Goal: Information Seeking & Learning: Learn about a topic

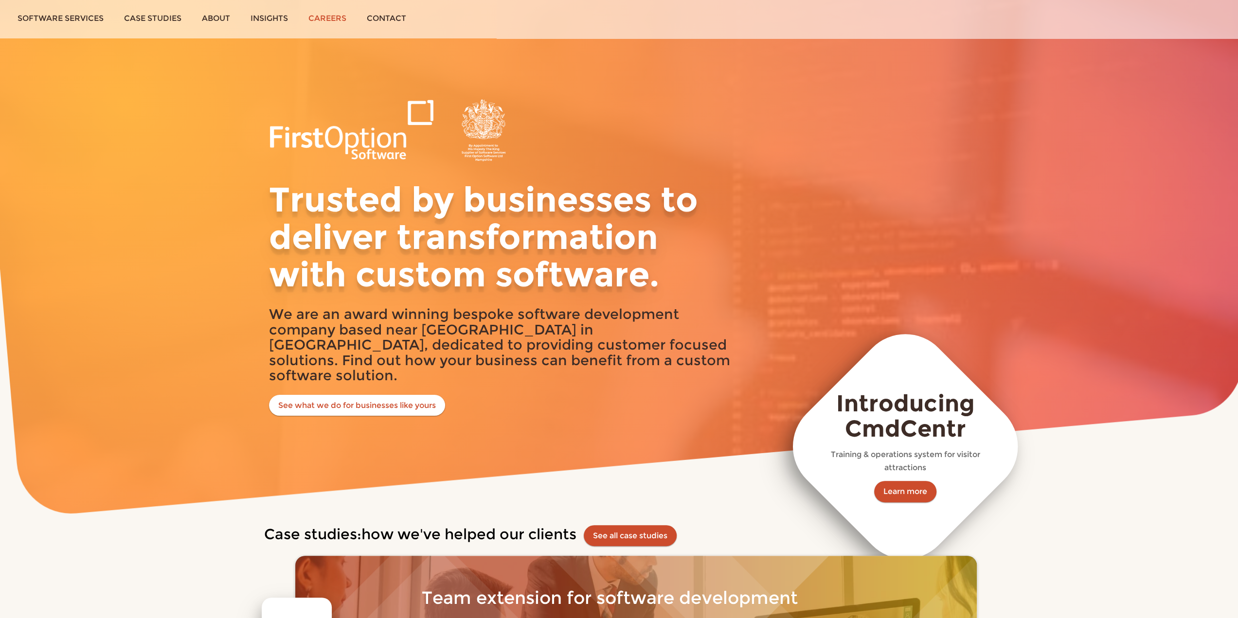
click at [337, 20] on link "Careers" at bounding box center [327, 18] width 58 height 36
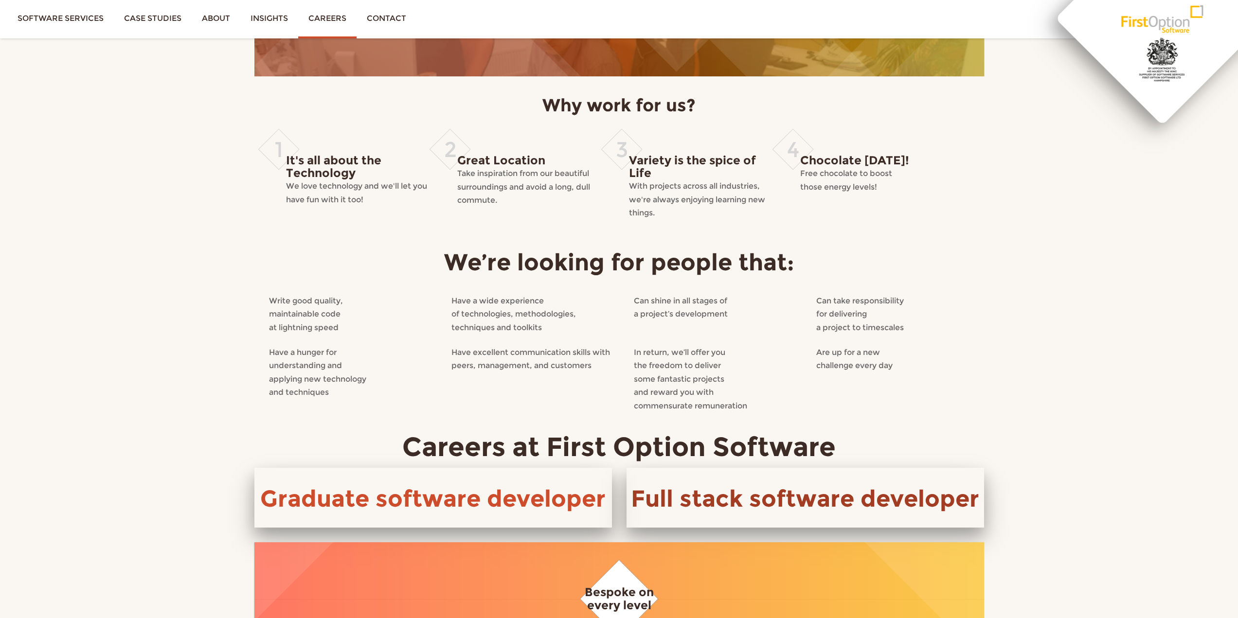
scroll to position [97, 0]
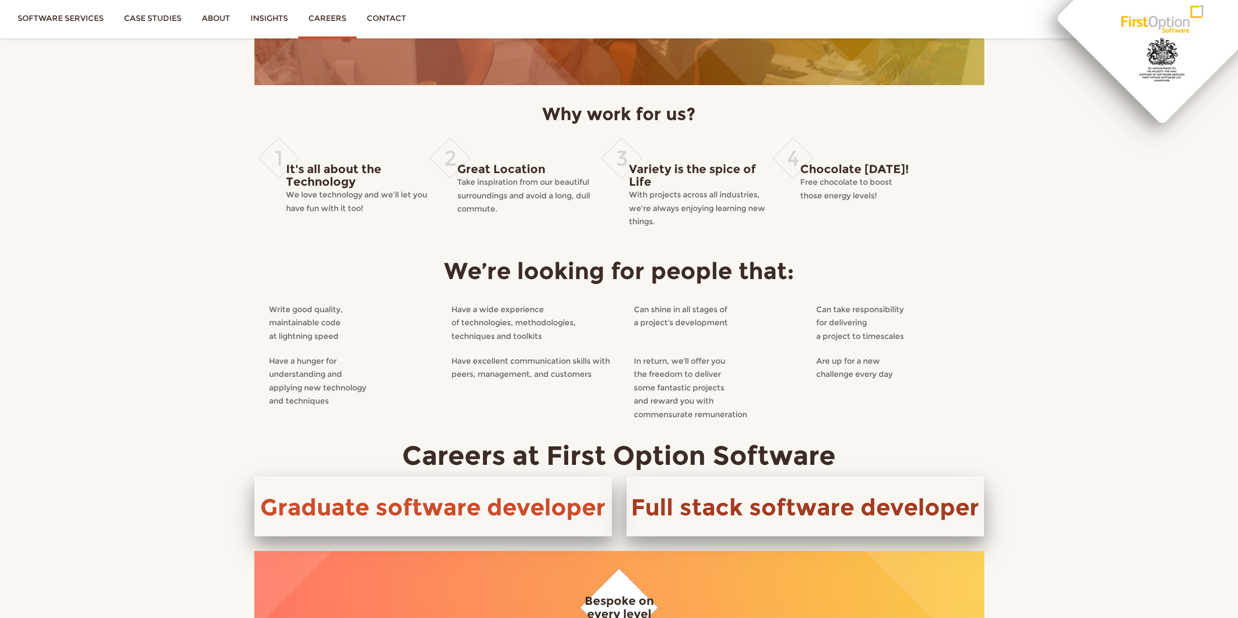
click at [761, 499] on link "Full stack software developer" at bounding box center [805, 507] width 348 height 28
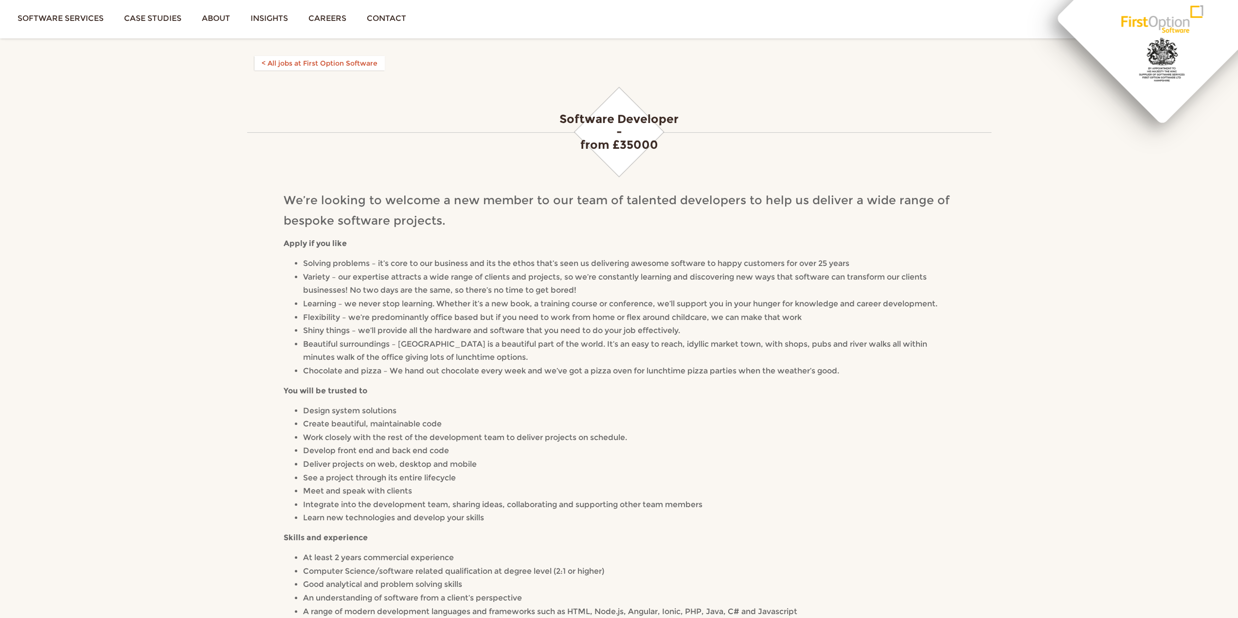
scroll to position [49, 0]
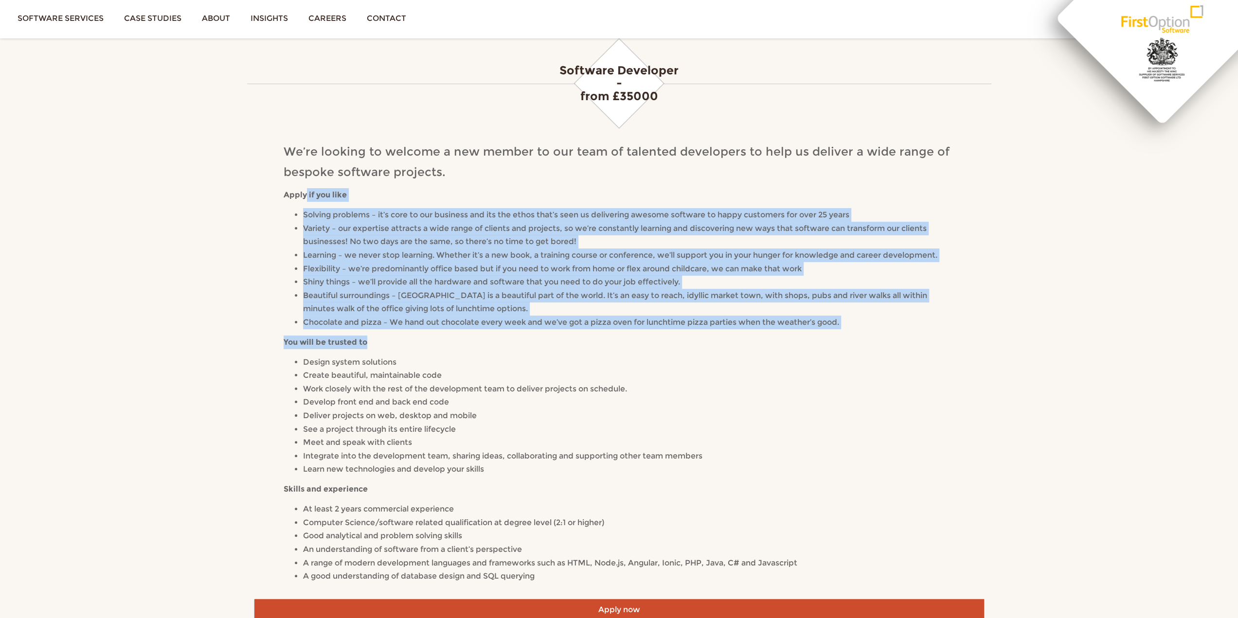
drag, startPoint x: 304, startPoint y: 196, endPoint x: 788, endPoint y: 414, distance: 530.8
click at [700, 428] on div "We’re looking to welcome a new member to our team of talented developers to hel…" at bounding box center [619, 362] width 671 height 441
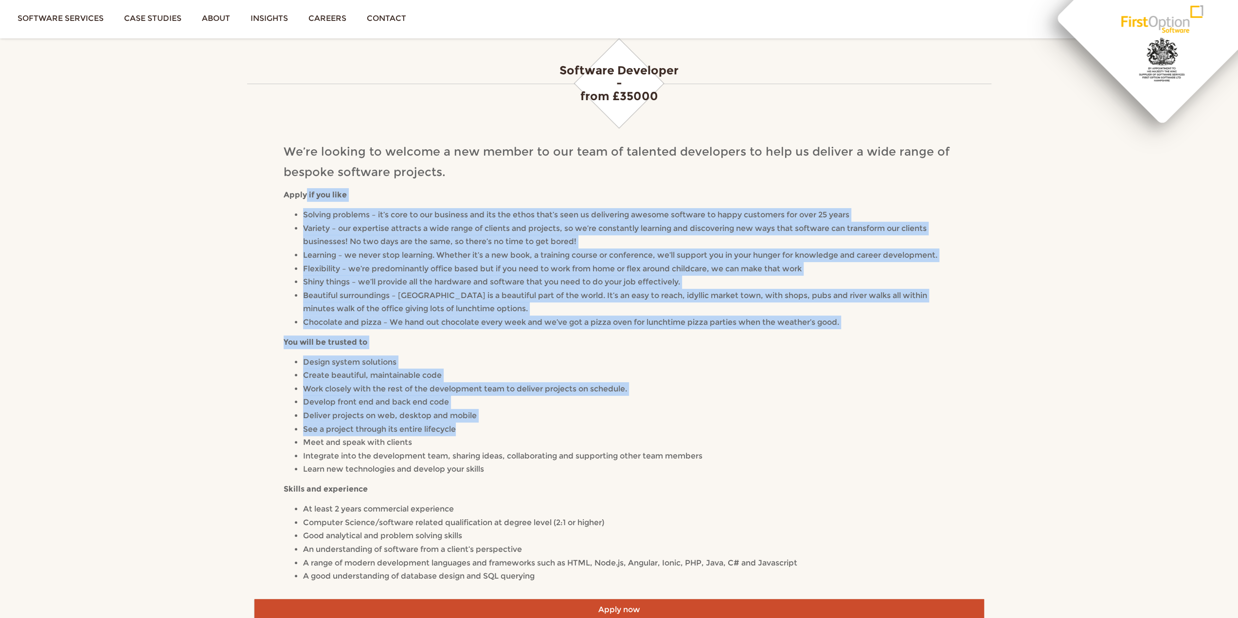
drag, startPoint x: 573, startPoint y: 571, endPoint x: 490, endPoint y: 132, distance: 446.0
click at [313, 140] on div "We’re looking to welcome a new member to our team of talented developers to hel…" at bounding box center [619, 365] width 730 height 467
click at [778, 234] on li "Variety – our expertise attracts a wide range of clients and projects, so we’re…" at bounding box center [629, 235] width 652 height 27
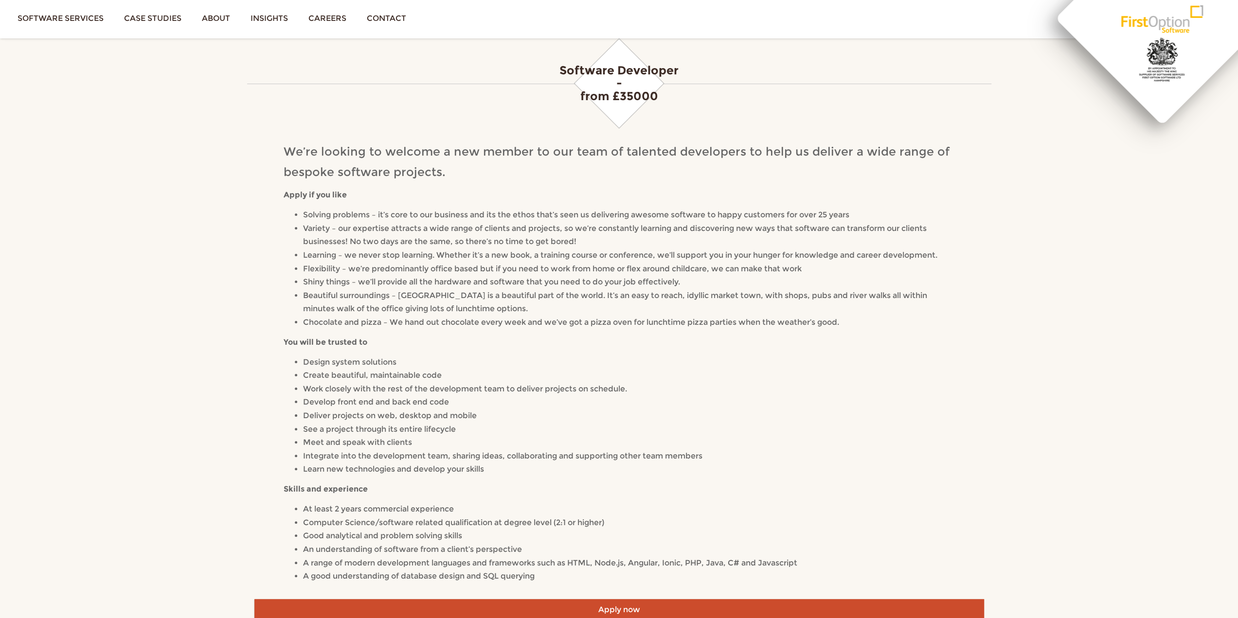
drag, startPoint x: 317, startPoint y: 177, endPoint x: 597, endPoint y: 597, distance: 504.8
click at [597, 597] on div "First Option Software Toggle navigation Software services Case studies About In…" at bounding box center [619, 462] width 1238 height 1022
click at [535, 577] on span "A good understanding of database design and SQL querying" at bounding box center [419, 576] width 232 height 9
click at [592, 571] on li "A good understanding of database design and SQL querying" at bounding box center [629, 577] width 652 height 14
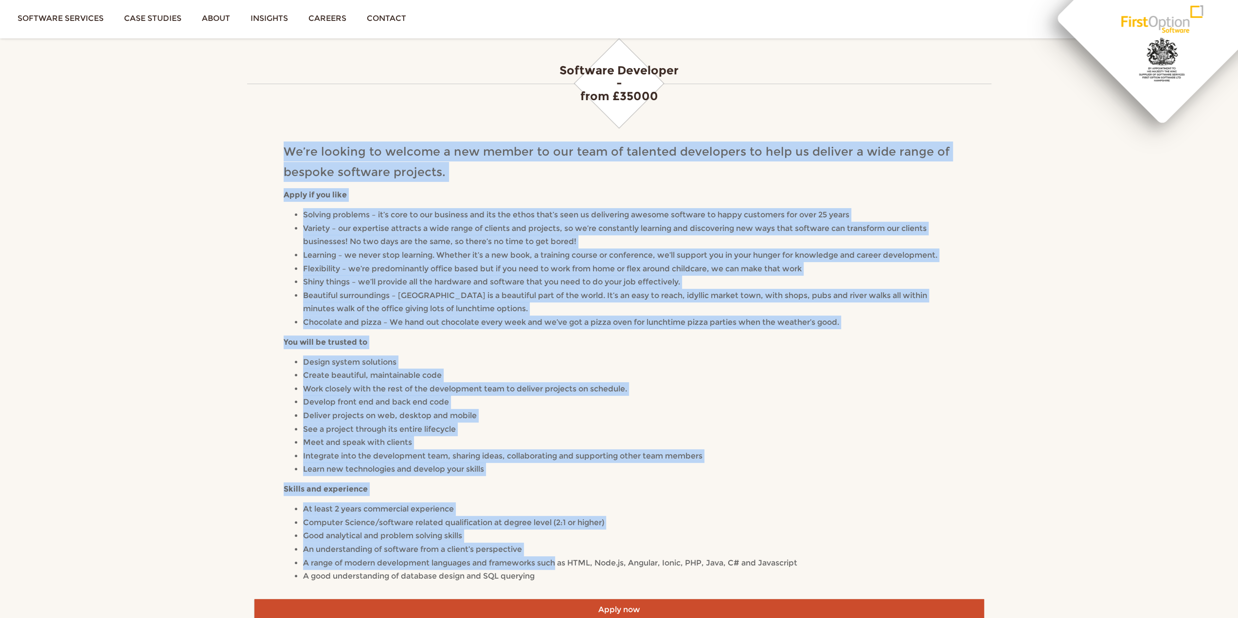
drag, startPoint x: 561, startPoint y: 570, endPoint x: 264, endPoint y: 138, distance: 524.3
click at [264, 138] on div "We’re looking to welcome a new member to our team of talented developers to hel…" at bounding box center [619, 365] width 730 height 467
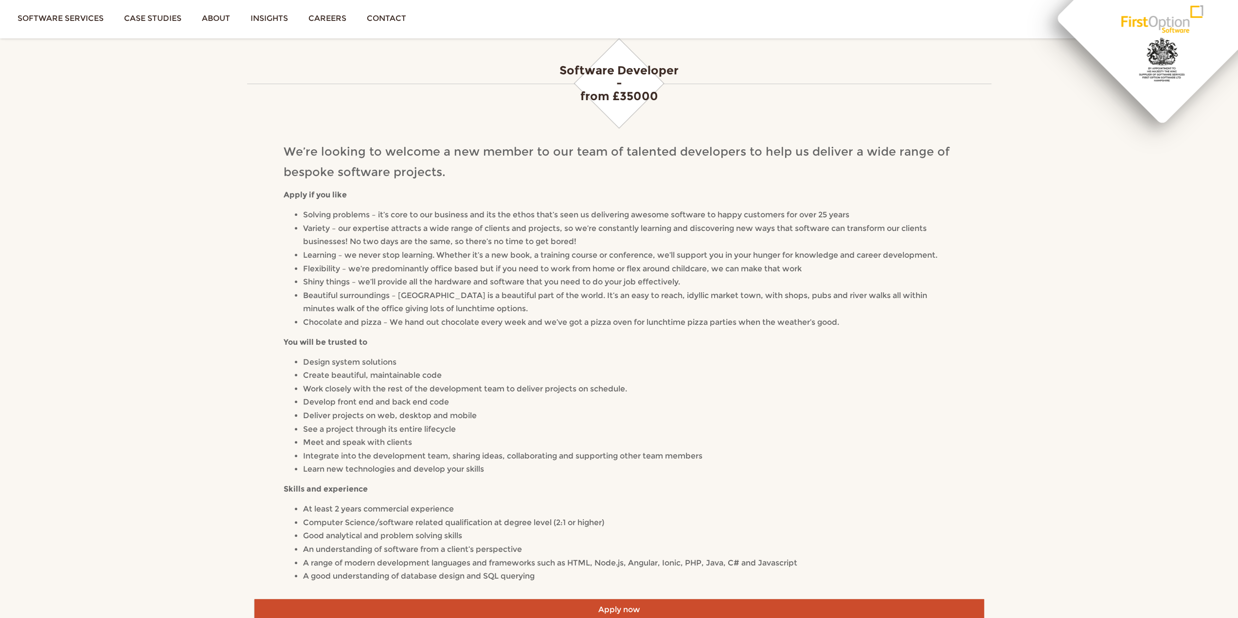
click at [132, 290] on div "First Option Software Toggle navigation Software services Case studies About In…" at bounding box center [619, 462] width 1238 height 1022
drag, startPoint x: 559, startPoint y: 573, endPoint x: 543, endPoint y: 76, distance: 497.4
click at [543, 76] on div "Software Developer - from £35000 We’re looking to welcome a new member to our t…" at bounding box center [619, 317] width 730 height 564
click at [759, 350] on div "We’re looking to welcome a new member to our team of talented developers to hel…" at bounding box center [619, 362] width 671 height 441
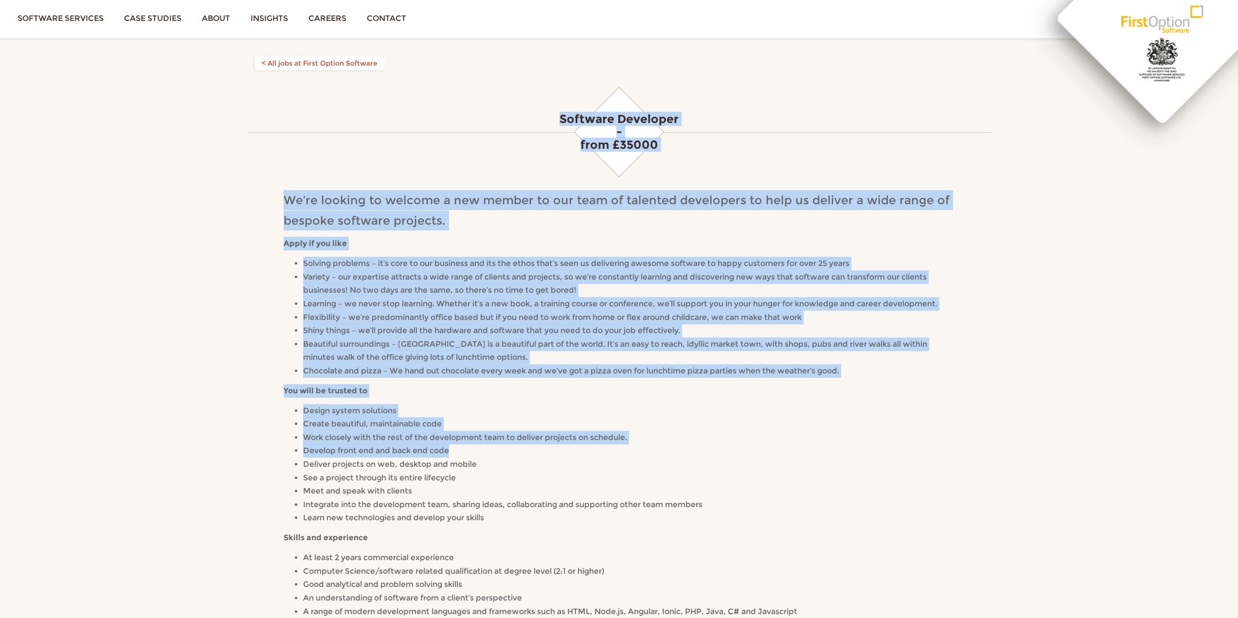
drag, startPoint x: 747, startPoint y: 411, endPoint x: 777, endPoint y: 461, distance: 58.5
click at [768, 461] on div "First Option Software Toggle navigation Software services Case studies About In…" at bounding box center [619, 511] width 1238 height 1022
click at [905, 453] on li "Develop front end and back end code" at bounding box center [629, 451] width 652 height 14
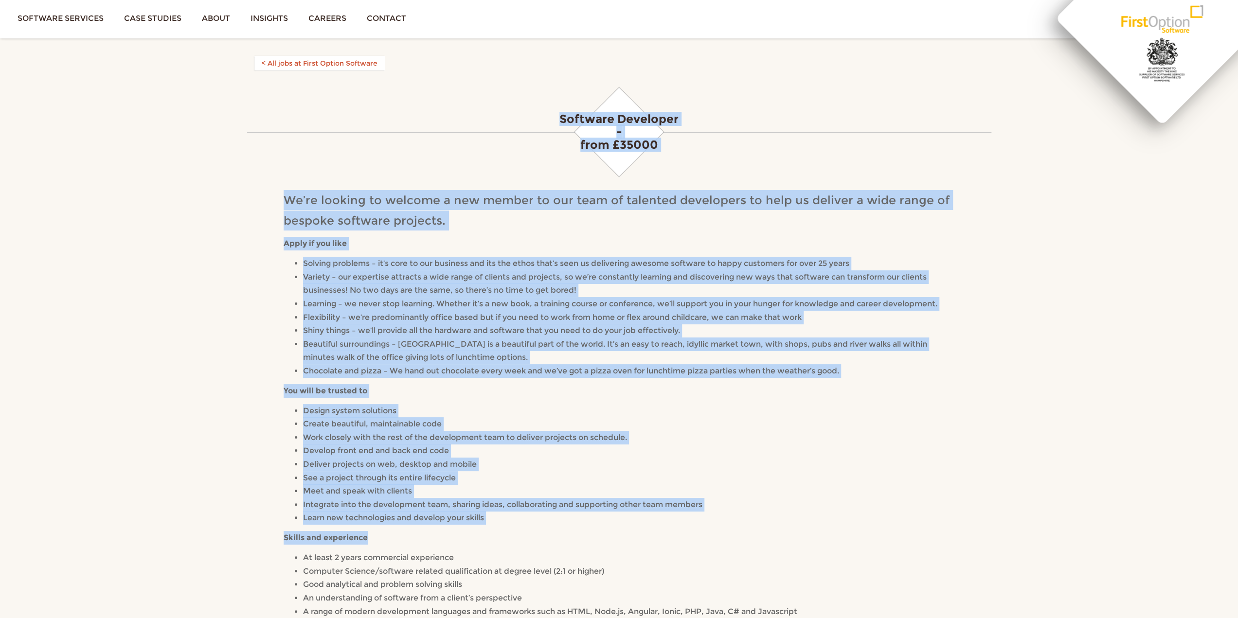
drag, startPoint x: 440, startPoint y: 456, endPoint x: 214, endPoint y: 259, distance: 299.6
click at [214, 259] on div "First Option Software Toggle navigation Software services Case studies About In…" at bounding box center [619, 511] width 1238 height 1022
click at [928, 315] on li "Flexibility – we’re predominantly office based but if you need to work from hom…" at bounding box center [629, 318] width 652 height 14
